Goal: Task Accomplishment & Management: Use online tool/utility

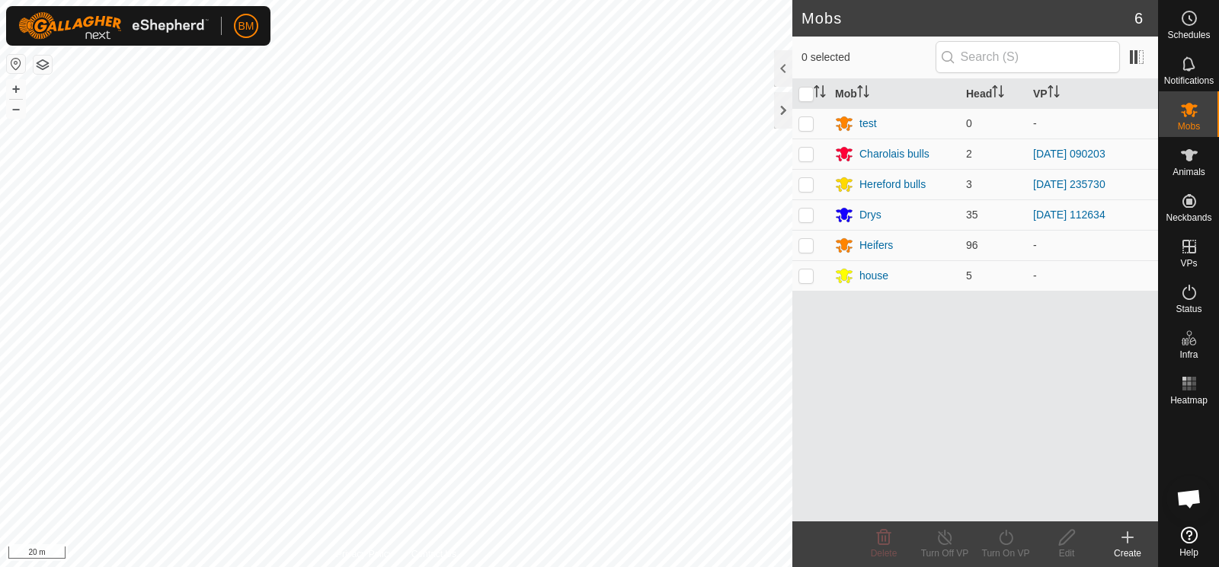
click at [1127, 545] on icon at bounding box center [1127, 538] width 18 height 18
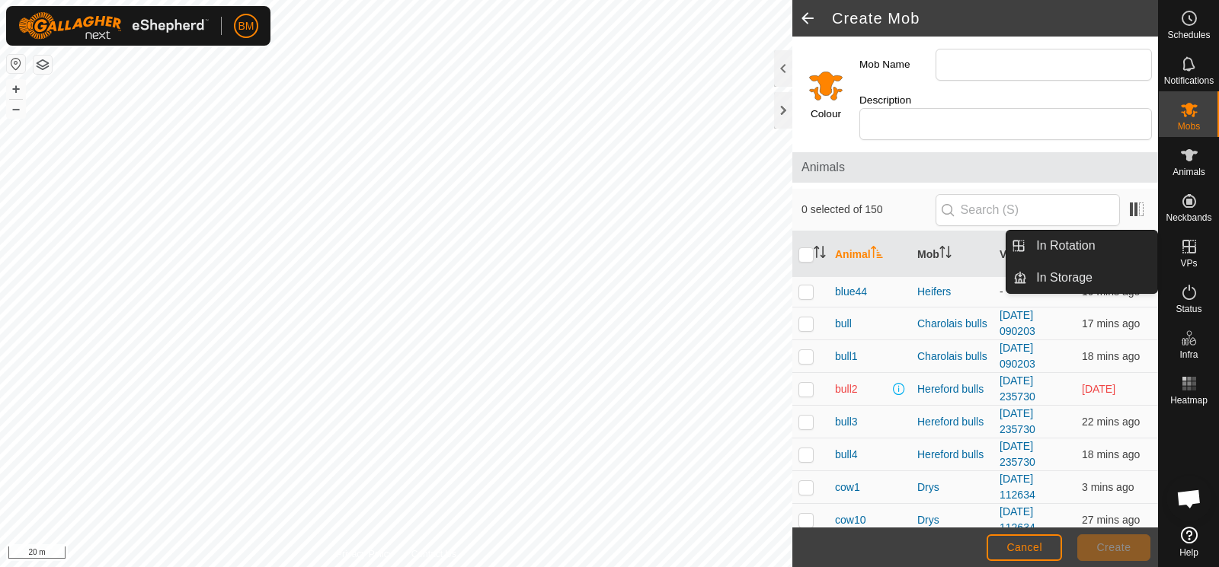
click at [1188, 247] on icon at bounding box center [1189, 247] width 14 height 14
click at [1100, 245] on link "In Rotation" at bounding box center [1092, 246] width 130 height 30
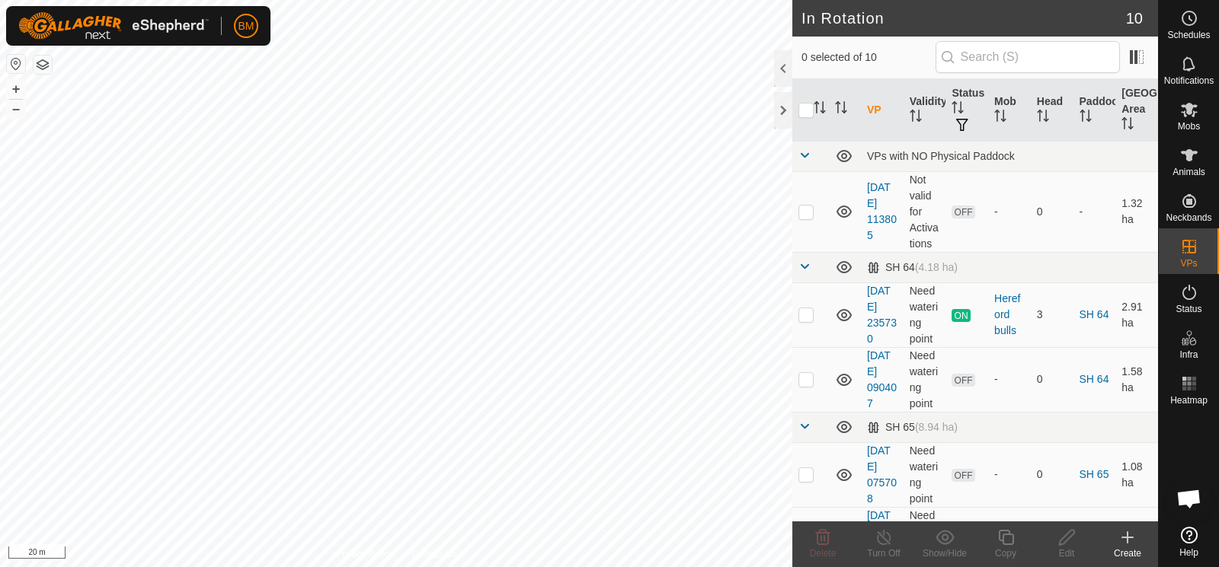
click at [1118, 536] on icon at bounding box center [1127, 538] width 18 height 18
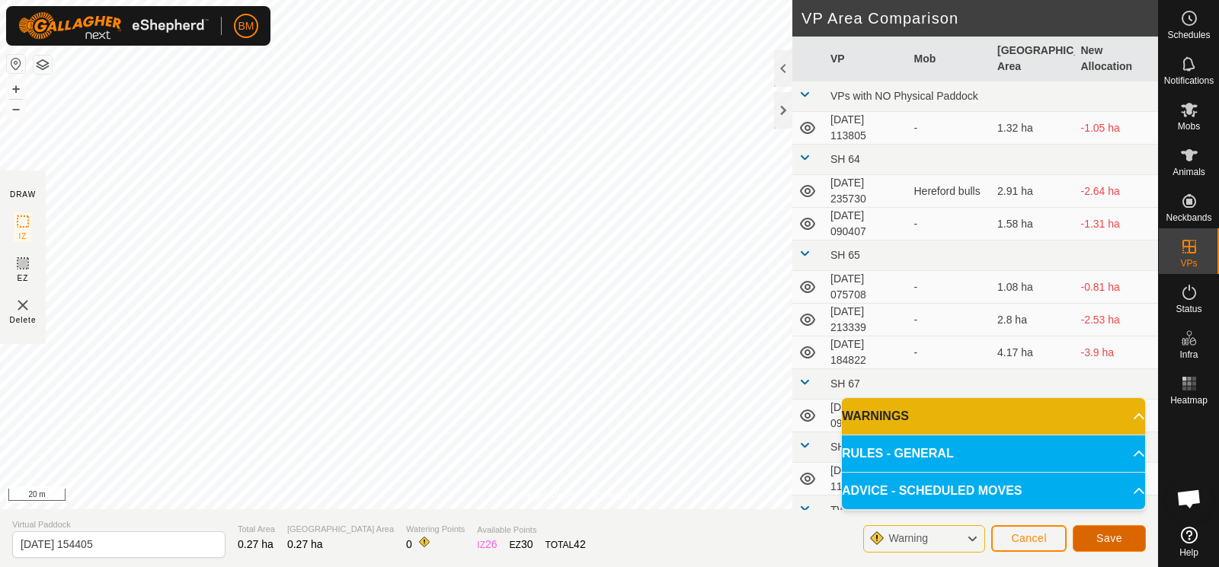
click at [1114, 545] on button "Save" at bounding box center [1108, 539] width 73 height 27
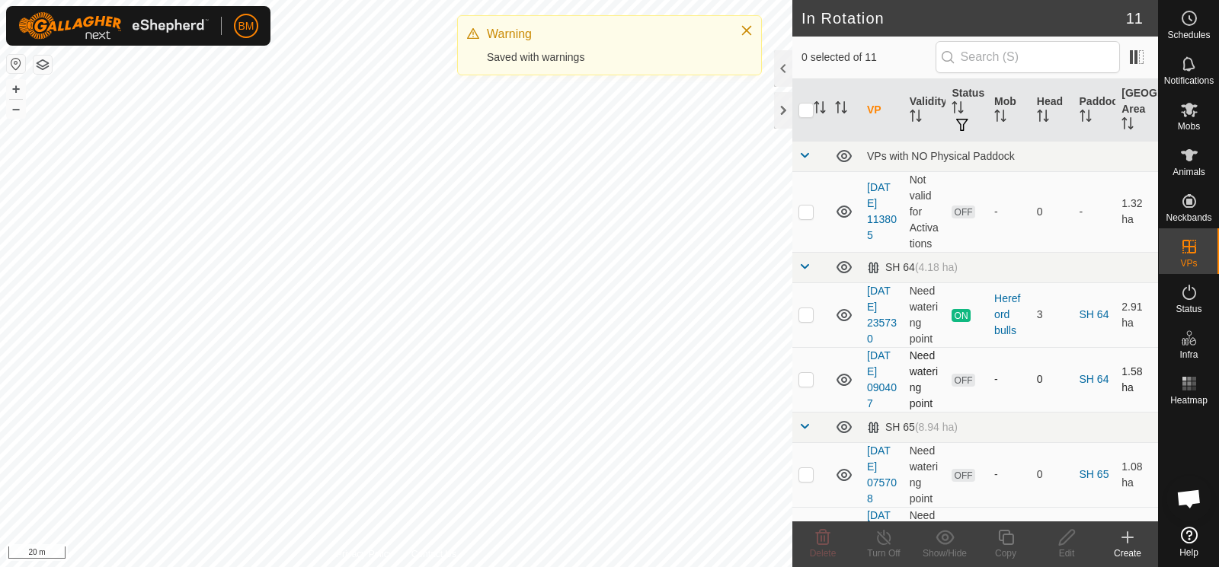
checkbox input "true"
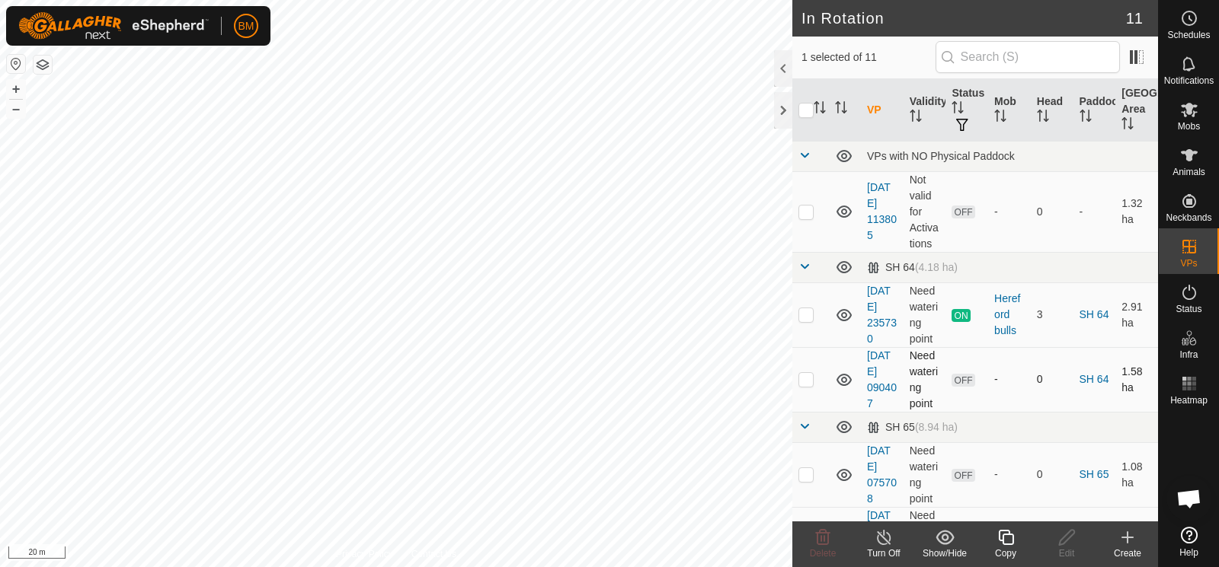
checkbox input "true"
checkbox input "false"
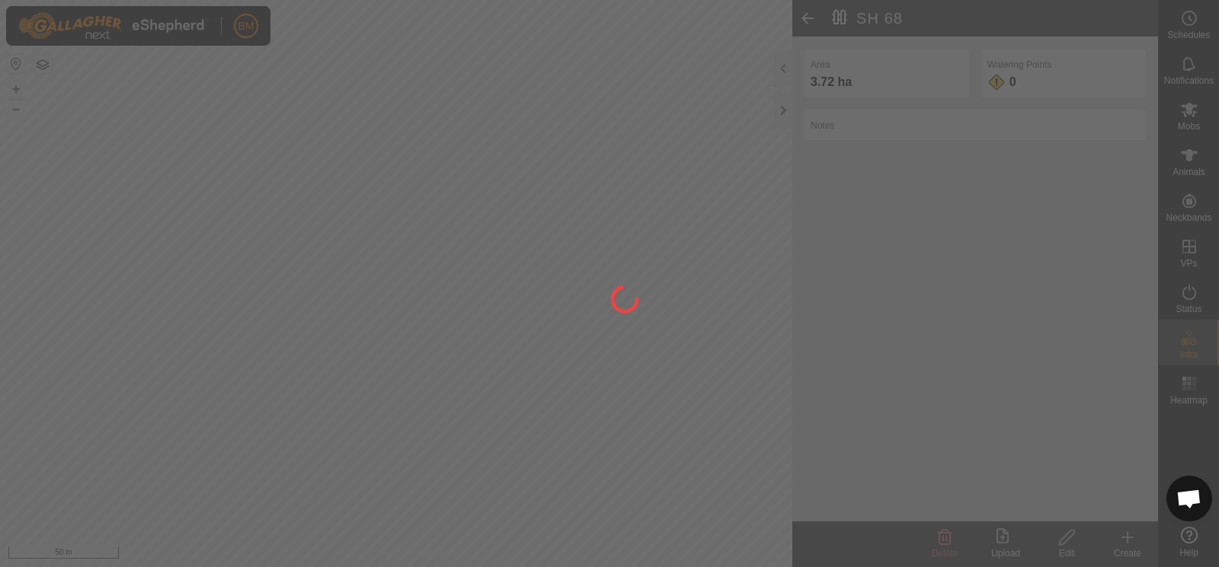
click at [616, 63] on div at bounding box center [609, 283] width 1219 height 567
